Goal: Use online tool/utility: Utilize a website feature to perform a specific function

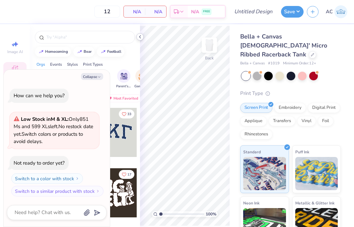
click at [142, 37] on icon at bounding box center [140, 36] width 5 height 5
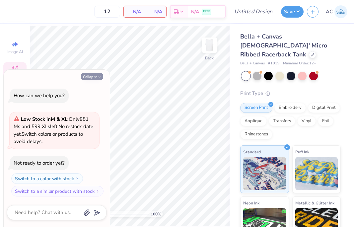
click at [98, 75] on icon "button" at bounding box center [99, 77] width 4 height 4
type textarea "x"
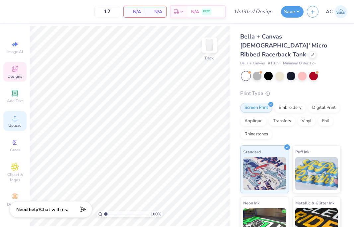
click at [13, 126] on span "Upload" at bounding box center [14, 125] width 13 height 5
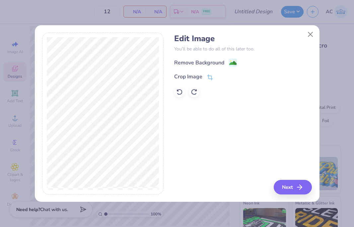
click at [16, 123] on div "Edit Image You’ll be able to do all of this later too. Remove Background Crop I…" at bounding box center [177, 113] width 354 height 227
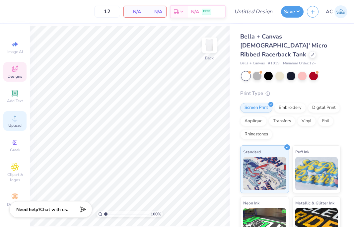
click at [15, 120] on circle at bounding box center [15, 120] width 4 height 4
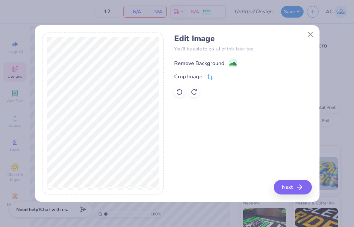
click at [196, 66] on div "Remove Background" at bounding box center [199, 63] width 50 height 8
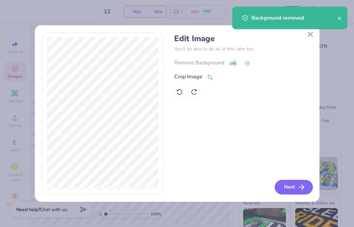
click at [290, 184] on button "Next" at bounding box center [294, 187] width 38 height 15
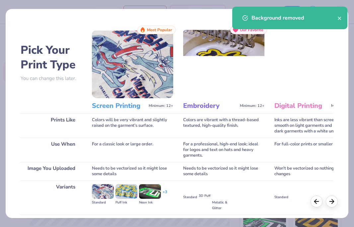
scroll to position [71, 0]
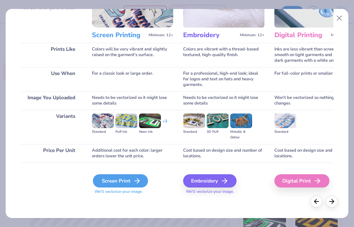
click at [128, 178] on div "Screen Print" at bounding box center [120, 180] width 55 height 13
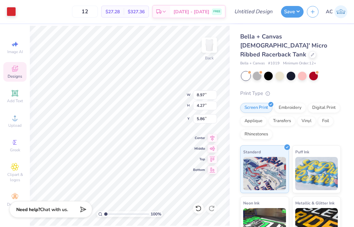
type input "2.42"
click at [11, 13] on div at bounding box center [11, 10] width 9 height 9
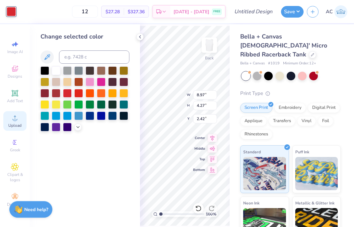
click at [18, 120] on icon at bounding box center [15, 118] width 8 height 8
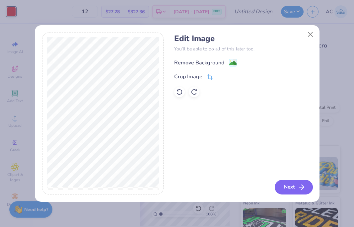
click at [286, 183] on button "Next" at bounding box center [294, 187] width 38 height 15
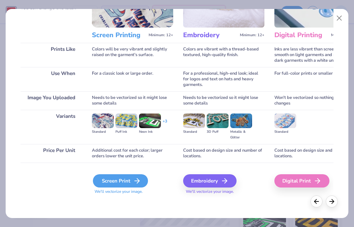
click at [125, 185] on div "Screen Print" at bounding box center [120, 180] width 55 height 13
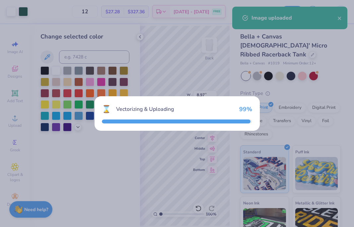
type input "5.53"
type input "4.52"
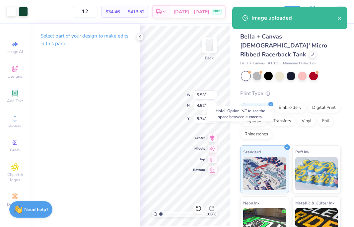
type input "7.61"
type input "8.97"
type input "4.27"
type input "2.42"
click at [11, 7] on div at bounding box center [11, 10] width 9 height 9
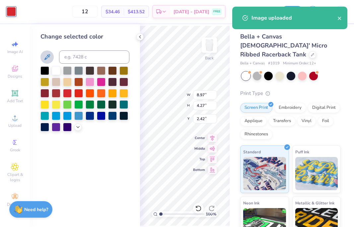
click at [47, 57] on icon at bounding box center [47, 57] width 8 height 8
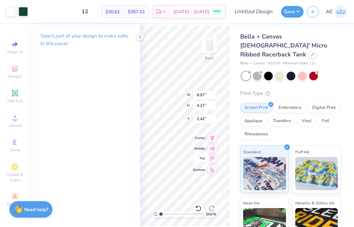
type input "5.53"
type input "4.52"
type input "7.61"
click at [139, 36] on icon at bounding box center [140, 36] width 5 height 5
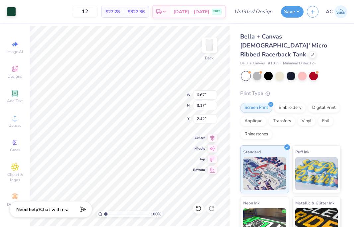
type input "6.67"
type input "3.17"
type input "2.44"
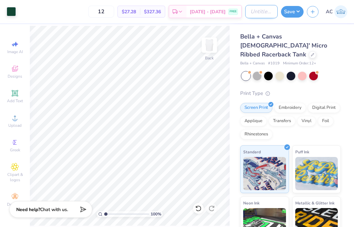
click at [256, 5] on input "Design Title" at bounding box center [261, 11] width 33 height 13
type input "Pickle Tank"
click at [298, 10] on button "Save" at bounding box center [292, 11] width 23 height 12
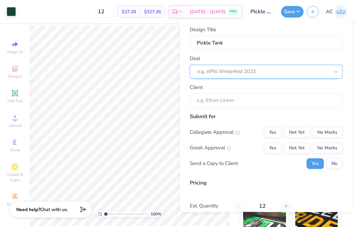
click at [312, 69] on div at bounding box center [264, 71] width 132 height 9
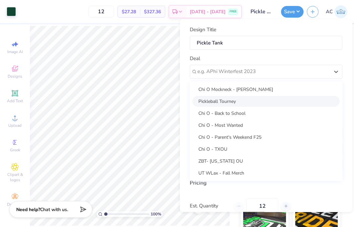
click at [291, 100] on div "Pickleball Tourney" at bounding box center [266, 101] width 147 height 11
type input "[PERSON_NAME]"
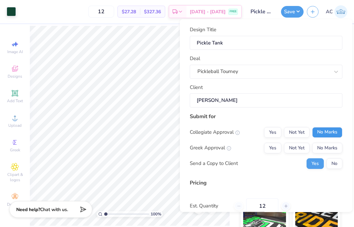
click at [322, 132] on button "No Marks" at bounding box center [328, 132] width 30 height 11
click at [322, 153] on div "Collegiate Approval Yes Not Yet No Marks Greek Approval Yes Not Yet No Marks Se…" at bounding box center [266, 148] width 153 height 42
click at [325, 149] on button "No Marks" at bounding box center [328, 148] width 30 height 11
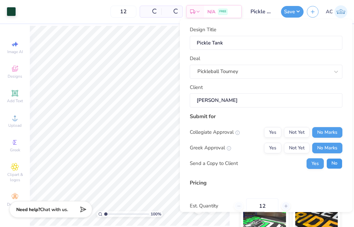
click at [332, 162] on button "No" at bounding box center [335, 163] width 16 height 11
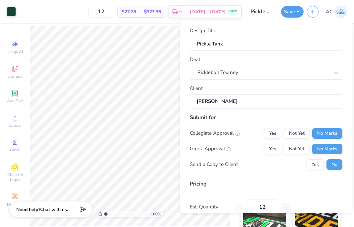
scroll to position [60, 0]
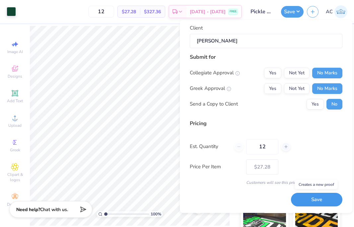
click at [326, 198] on button "Save" at bounding box center [316, 200] width 51 height 14
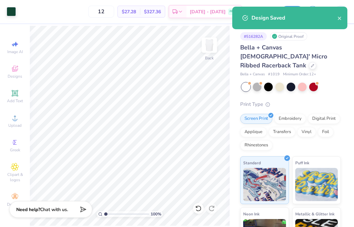
type input "– –"
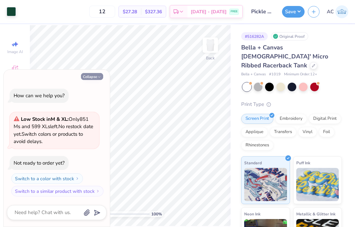
click at [98, 77] on polyline "button" at bounding box center [99, 77] width 2 height 1
type textarea "x"
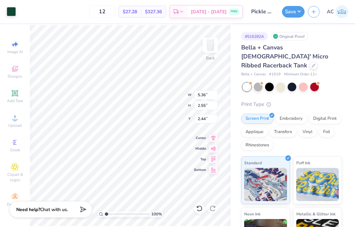
type input "5.36"
type input "2.55"
type input "2.82"
type input "2.05"
type input "5.56"
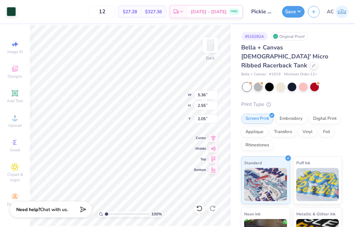
type input "2.65"
type input "1.90"
click at [297, 9] on button "Save" at bounding box center [293, 11] width 23 height 12
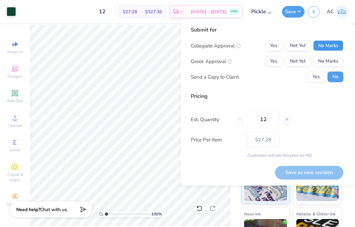
click at [337, 43] on button "No Marks" at bounding box center [329, 46] width 30 height 11
click at [337, 54] on div "Collegiate Approval Yes Not Yet No Marks Greek Approval Yes Not Yet No Marks Se…" at bounding box center [267, 62] width 153 height 42
click at [337, 59] on button "No Marks" at bounding box center [329, 61] width 30 height 11
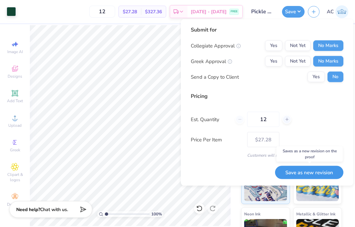
click at [320, 172] on button "Save as new revision" at bounding box center [309, 173] width 68 height 14
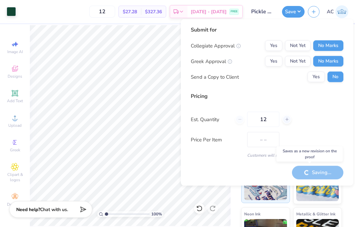
type input "$27.28"
